Goal: Information Seeking & Learning: Learn about a topic

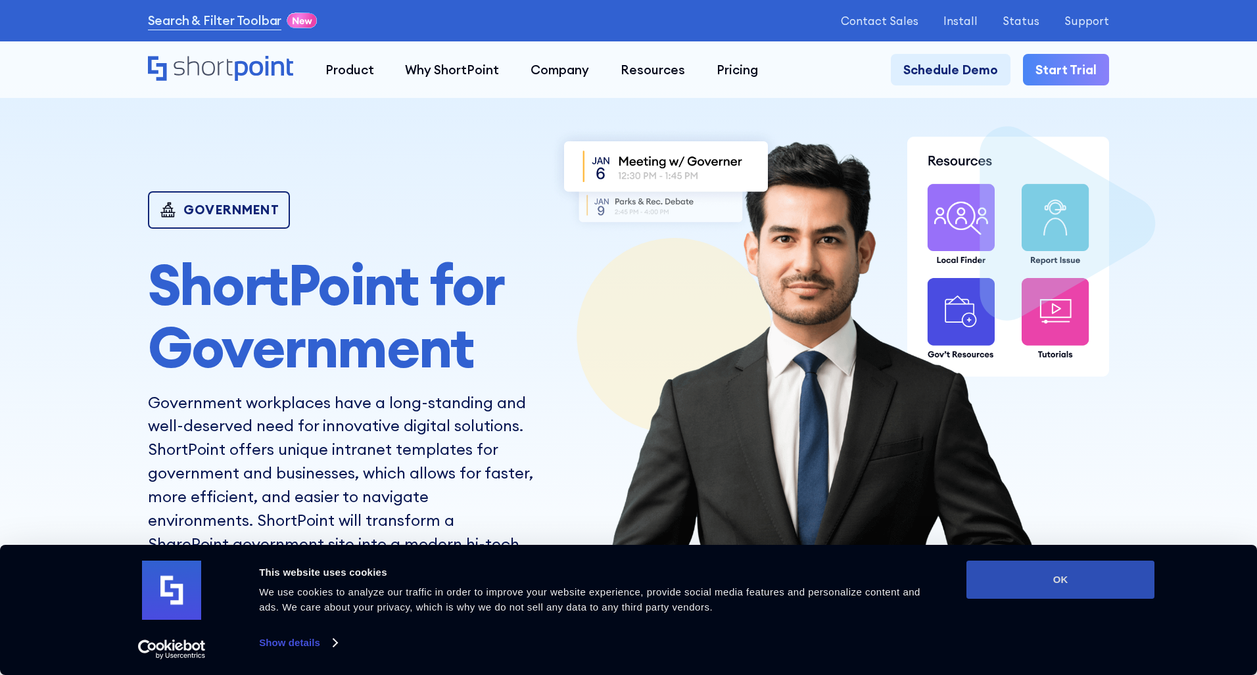
click at [1025, 579] on button "OK" at bounding box center [1061, 580] width 188 height 38
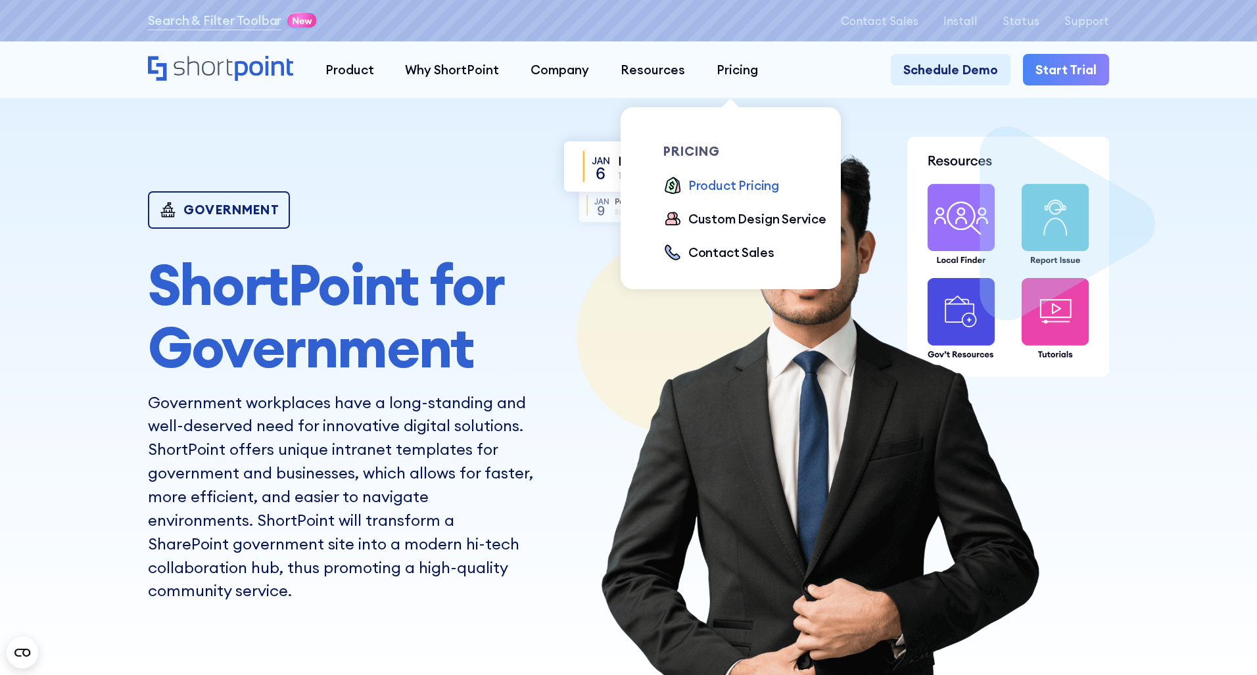
click at [711, 181] on div "Product Pricing" at bounding box center [733, 185] width 91 height 19
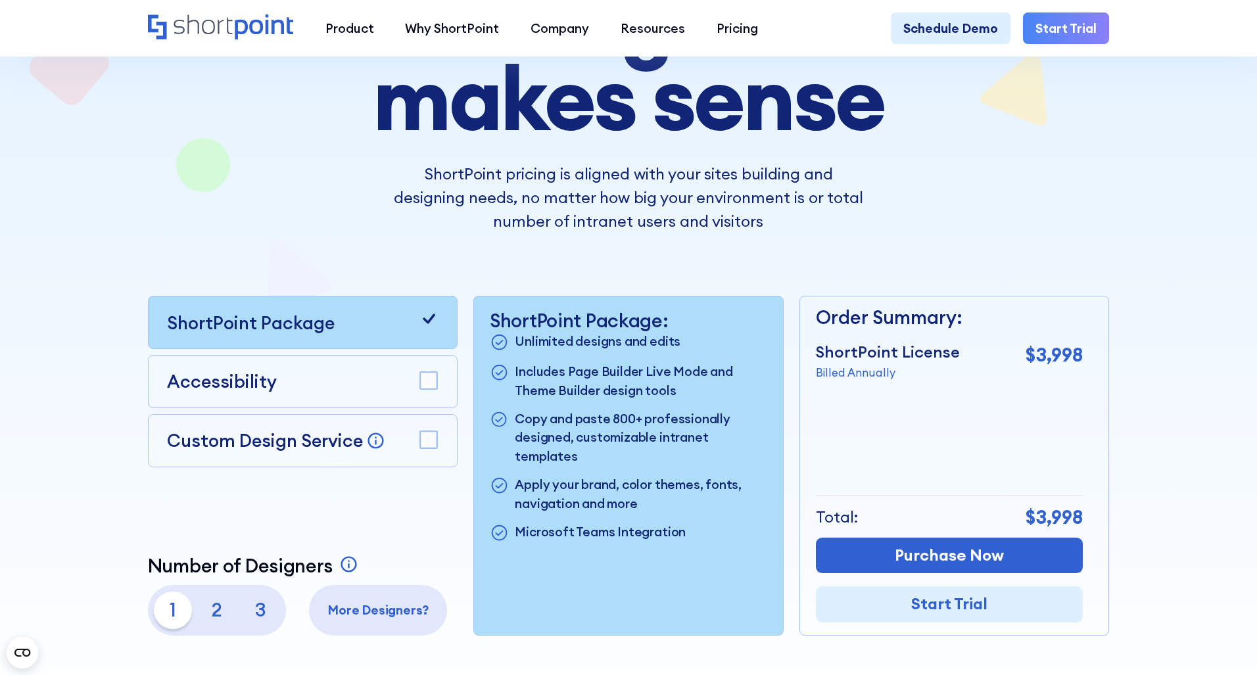
scroll to position [263, 0]
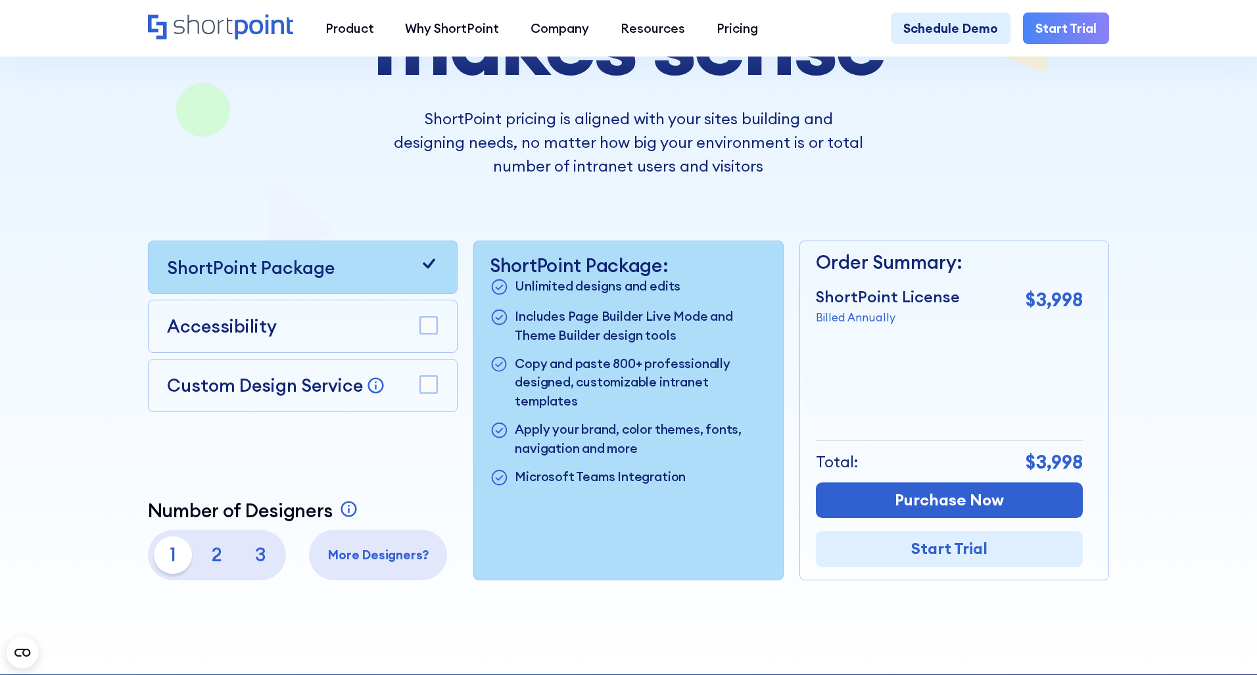
click at [211, 562] on p "2" at bounding box center [216, 555] width 37 height 37
click at [264, 558] on p "3" at bounding box center [260, 555] width 37 height 37
click at [366, 560] on p "More Designers?" at bounding box center [379, 555] width 126 height 19
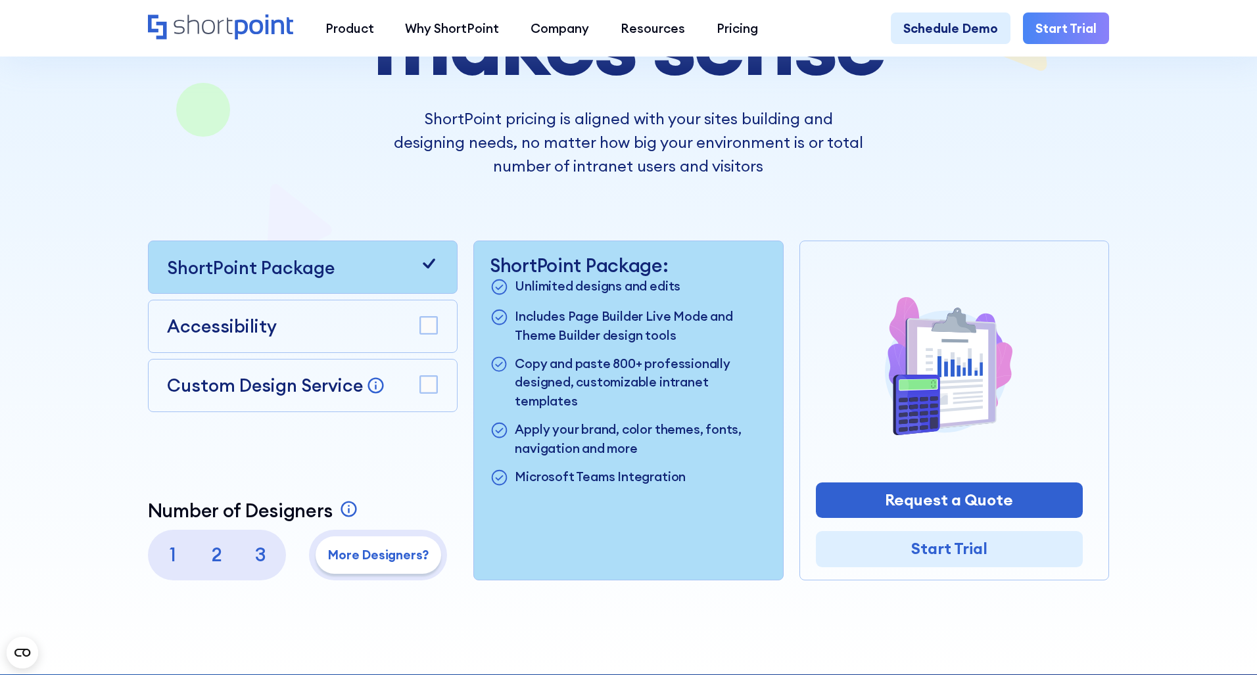
click at [264, 562] on p "3" at bounding box center [260, 555] width 37 height 37
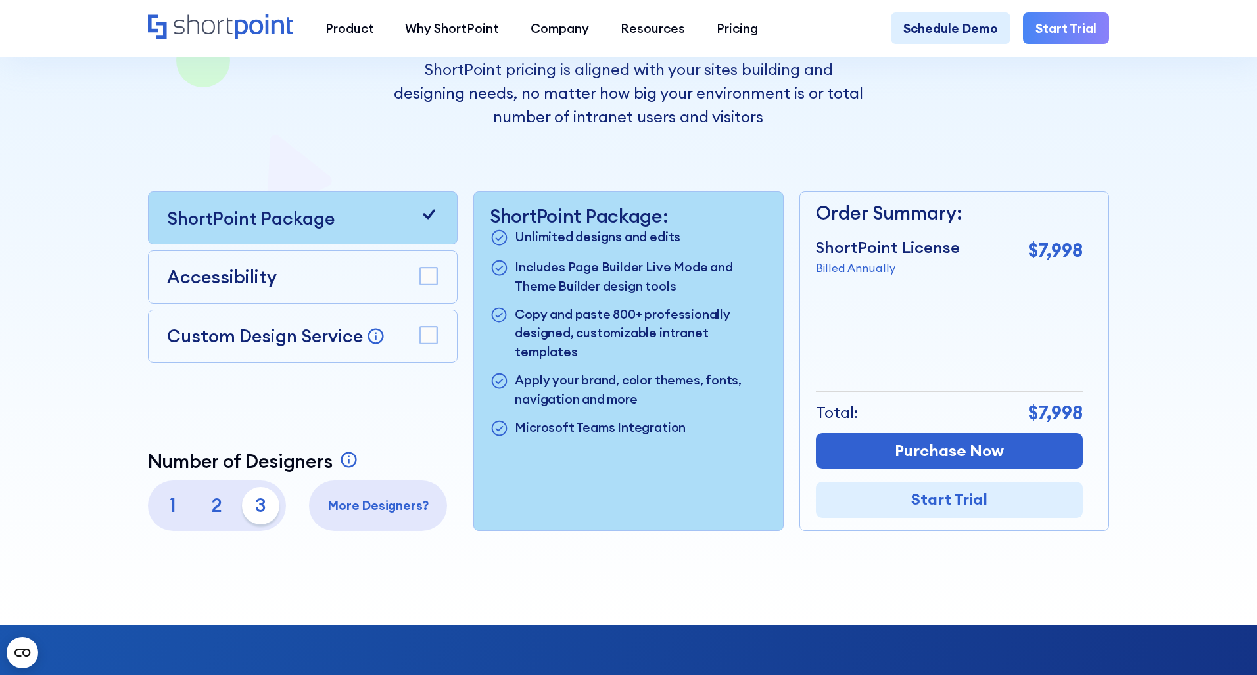
scroll to position [329, 0]
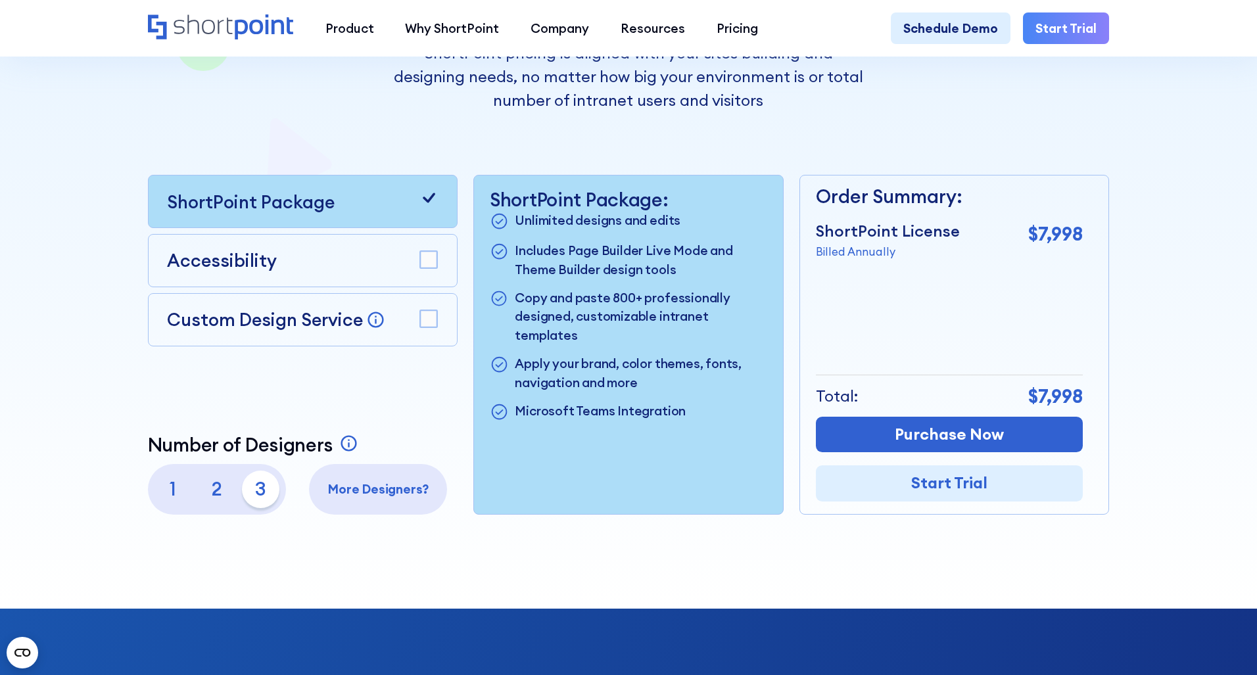
click at [209, 497] on p "2" at bounding box center [216, 489] width 37 height 37
click at [254, 498] on p "3" at bounding box center [260, 489] width 37 height 37
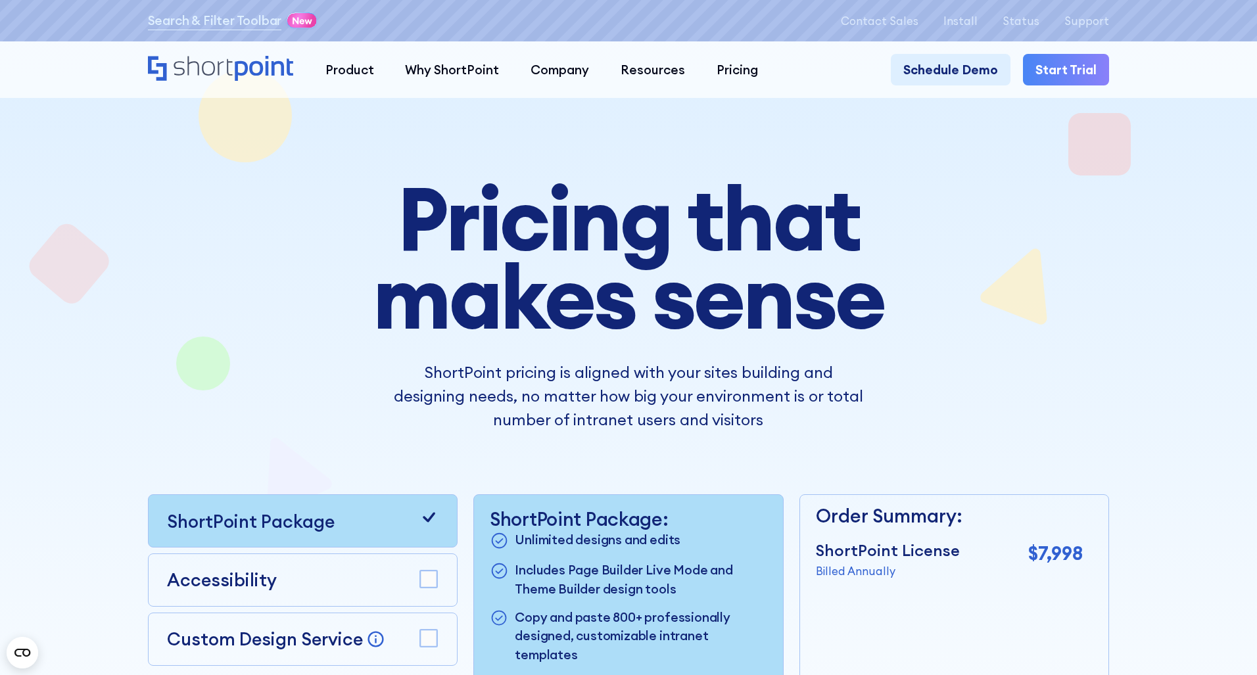
scroll to position [0, 0]
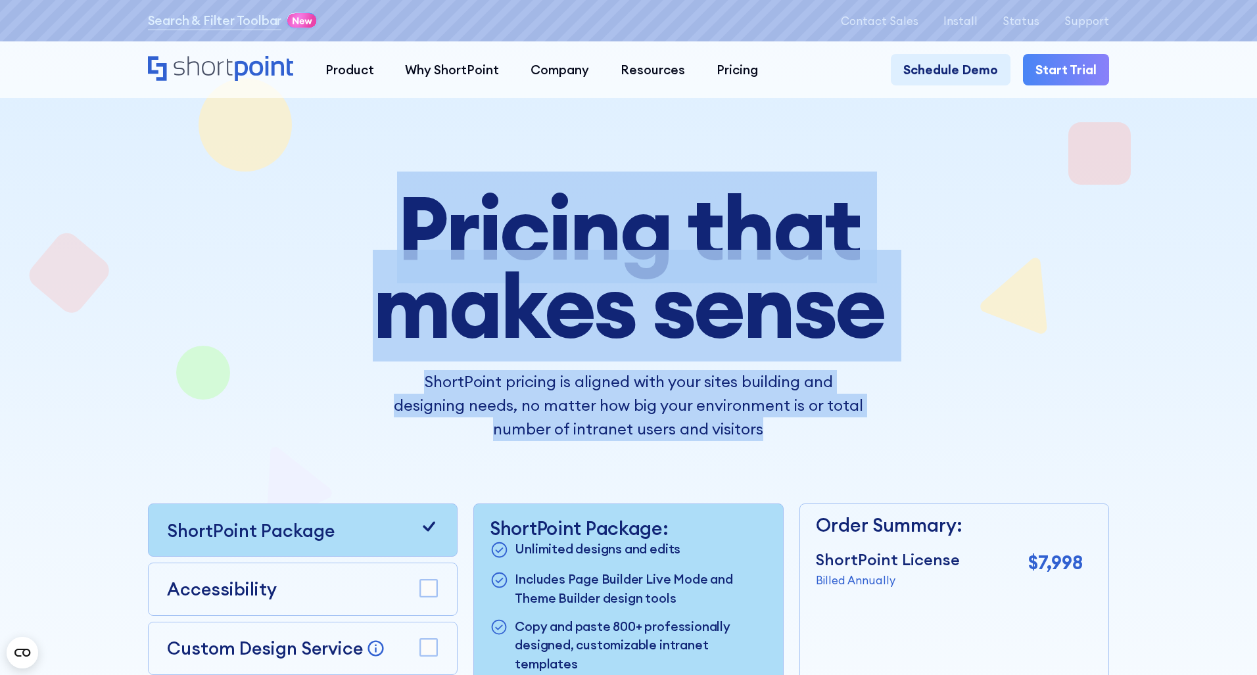
drag, startPoint x: 402, startPoint y: 228, endPoint x: 824, endPoint y: 440, distance: 472.6
click at [824, 440] on div "Pricing that makes sense ShortPoint pricing is aligned with your sites building…" at bounding box center [629, 315] width 708 height 253
click at [314, 231] on h1 "Pricing that makes sense" at bounding box center [629, 267] width 708 height 157
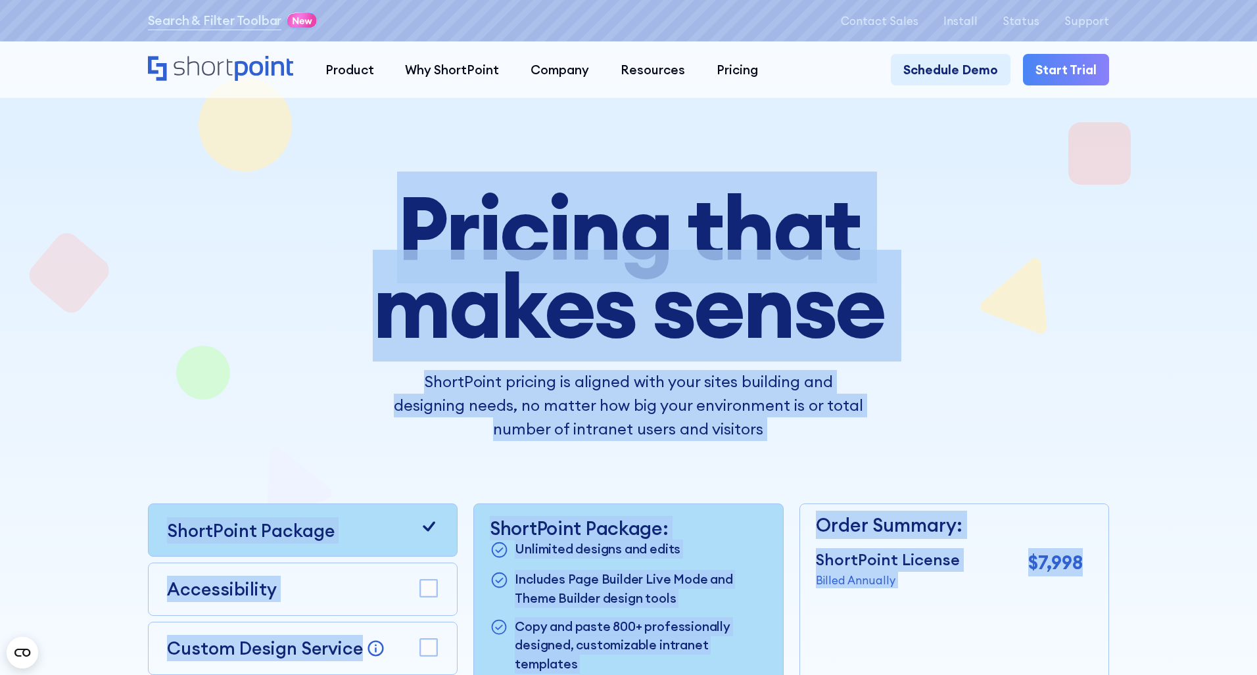
drag, startPoint x: 363, startPoint y: 218, endPoint x: 1086, endPoint y: 592, distance: 814.1
click at [1086, 592] on div "Pricing that makes sense ShortPoint pricing is aligned with your sites building…" at bounding box center [629, 516] width 962 height 655
click at [331, 229] on h1 "Pricing that makes sense" at bounding box center [629, 267] width 708 height 157
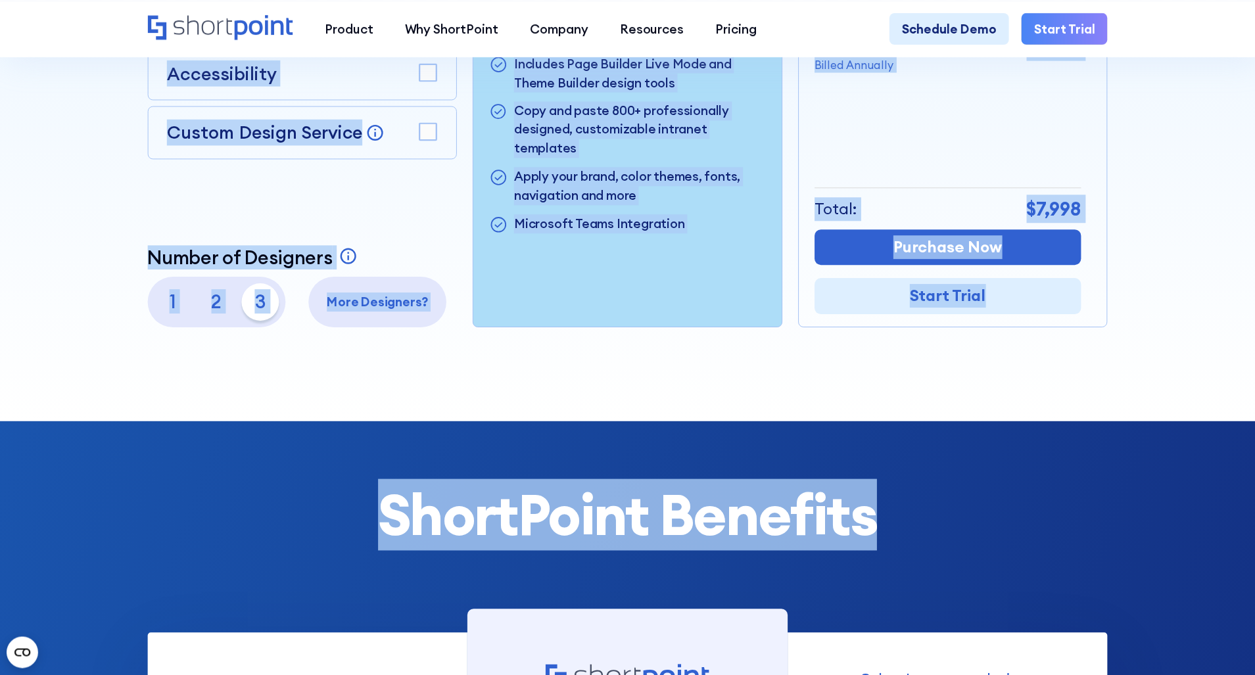
scroll to position [526, 0]
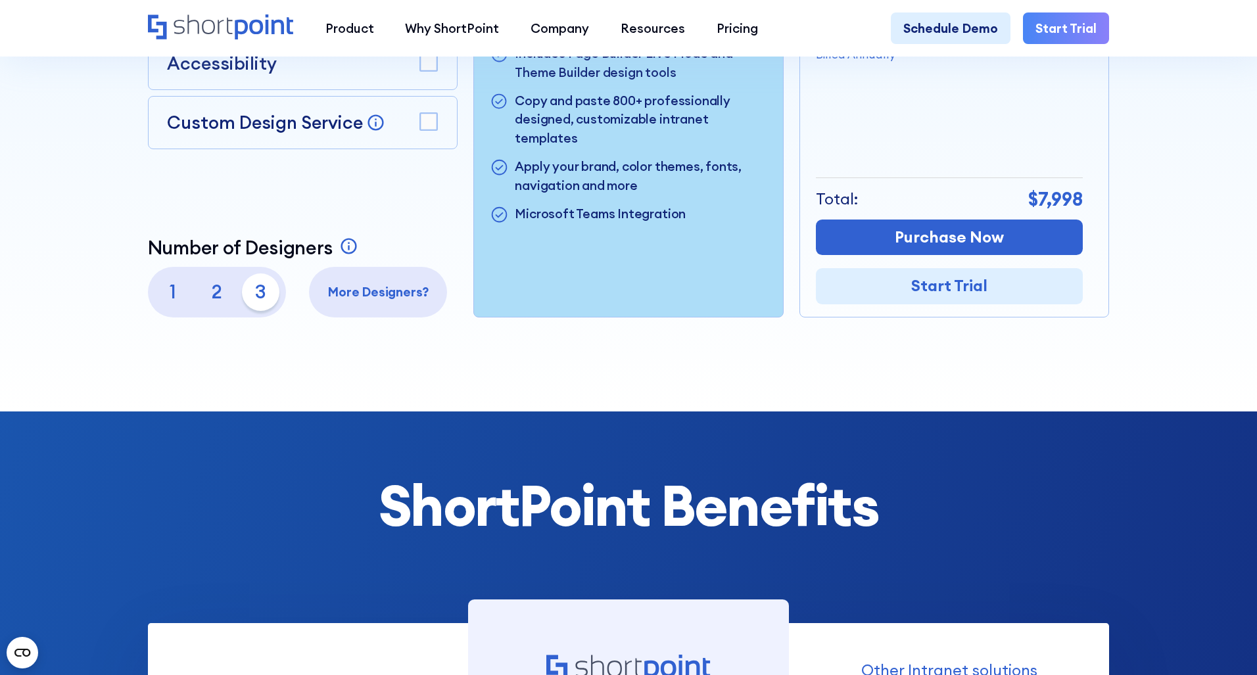
drag, startPoint x: 345, startPoint y: 216, endPoint x: 1010, endPoint y: 373, distance: 683.9
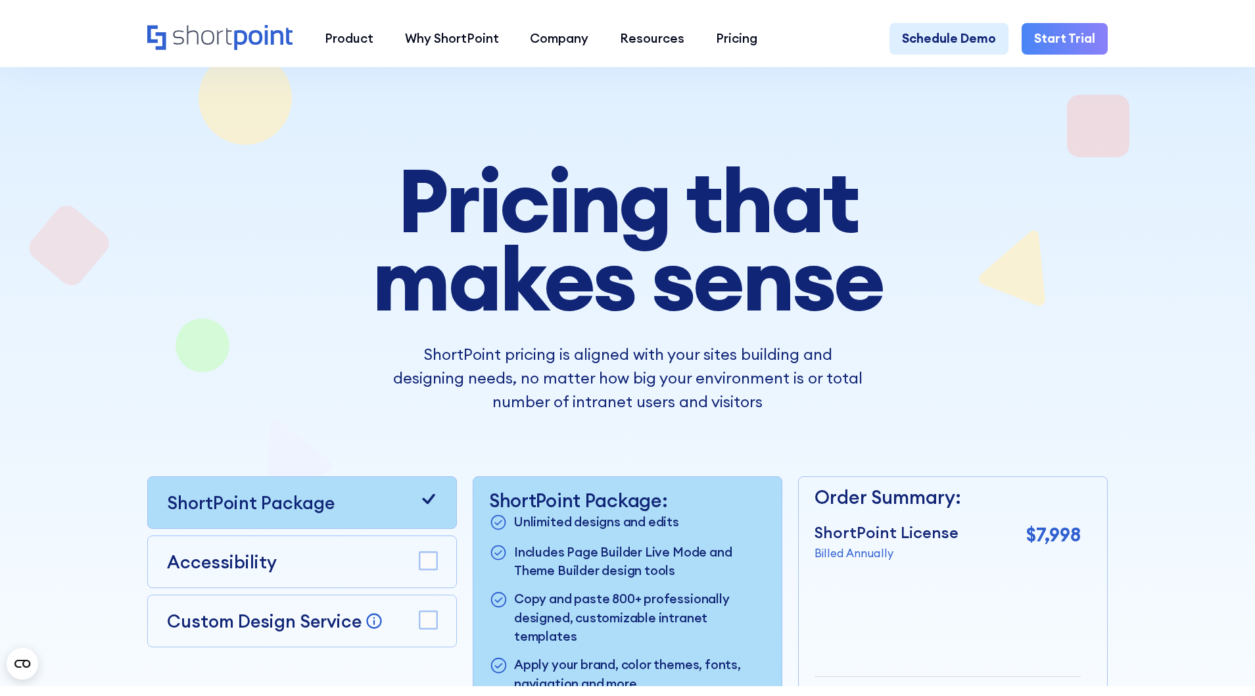
scroll to position [0, 0]
